Goal: Task Accomplishment & Management: Manage account settings

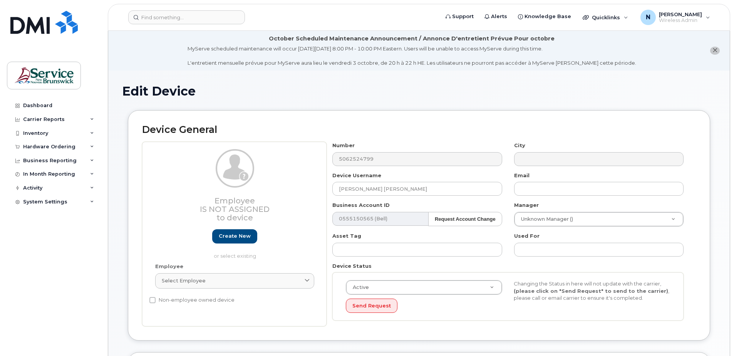
select select "35644330"
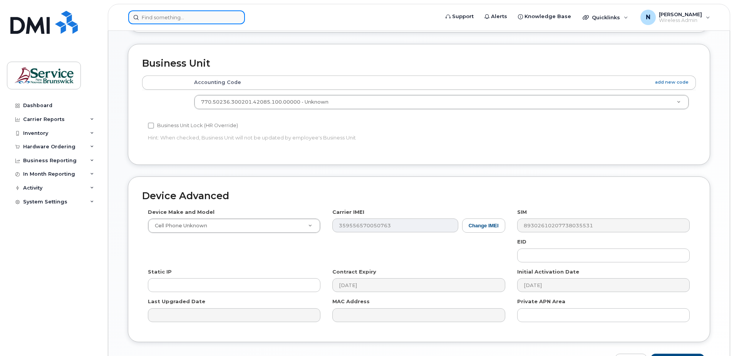
click at [171, 15] on input at bounding box center [186, 17] width 117 height 14
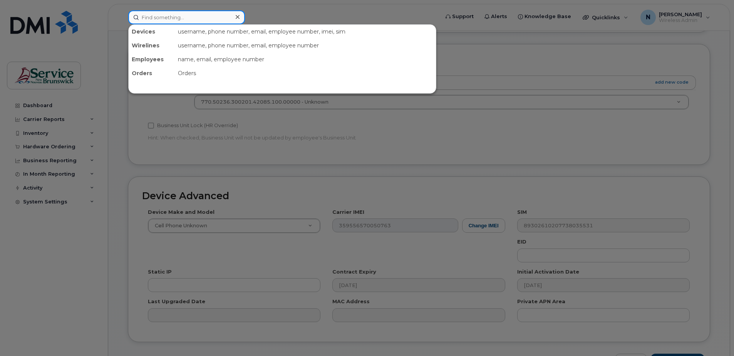
paste input "[PHONE_NUMBER]"
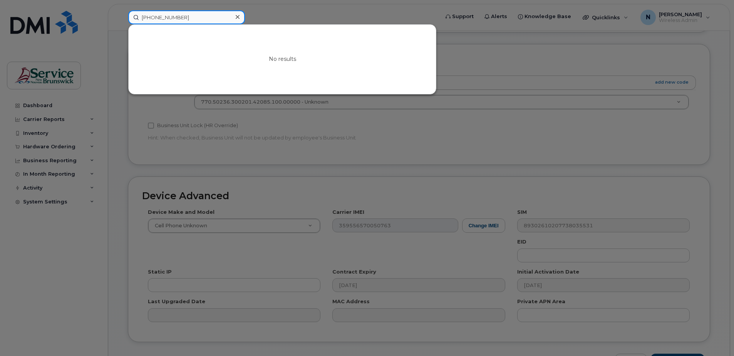
click at [154, 17] on input "[PHONE_NUMBER]" at bounding box center [186, 17] width 117 height 14
click at [163, 15] on input "506253-7954" at bounding box center [186, 17] width 117 height 14
click at [166, 19] on input "506253-7954" at bounding box center [186, 17] width 117 height 14
type input "5062537954"
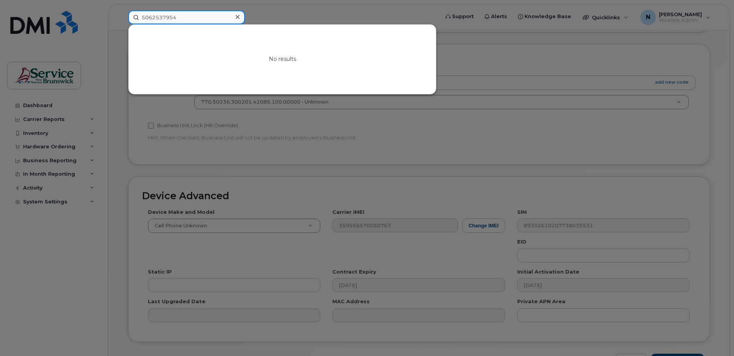
click at [181, 20] on input "5062537954" at bounding box center [186, 17] width 117 height 14
drag, startPoint x: 181, startPoint y: 20, endPoint x: 78, endPoint y: 14, distance: 103.0
click at [122, 14] on div "5062537954 No results" at bounding box center [281, 17] width 318 height 14
click at [144, 16] on input at bounding box center [186, 17] width 117 height 14
type input "5"
